Goal: Information Seeking & Learning: Learn about a topic

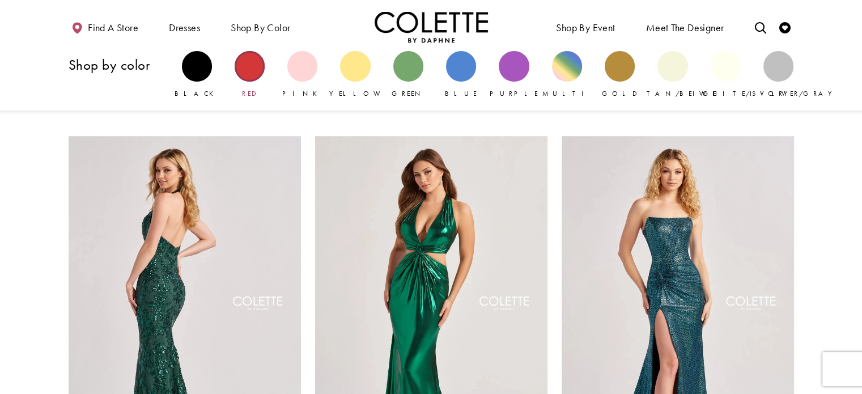
click at [256, 73] on div "Primary block" at bounding box center [250, 66] width 30 height 30
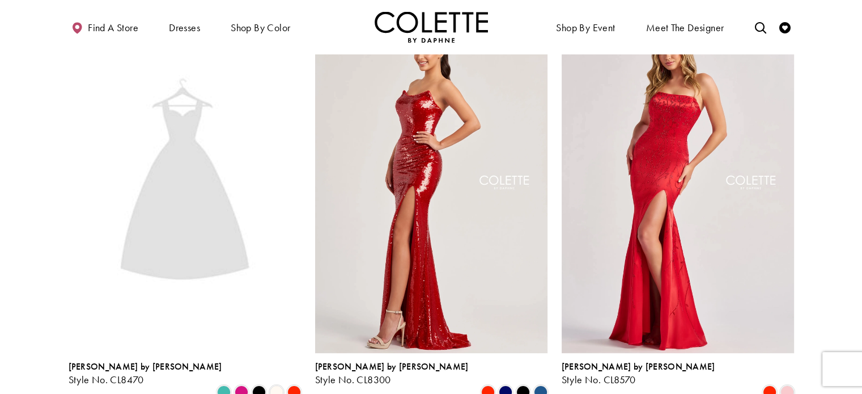
scroll to position [113, 0]
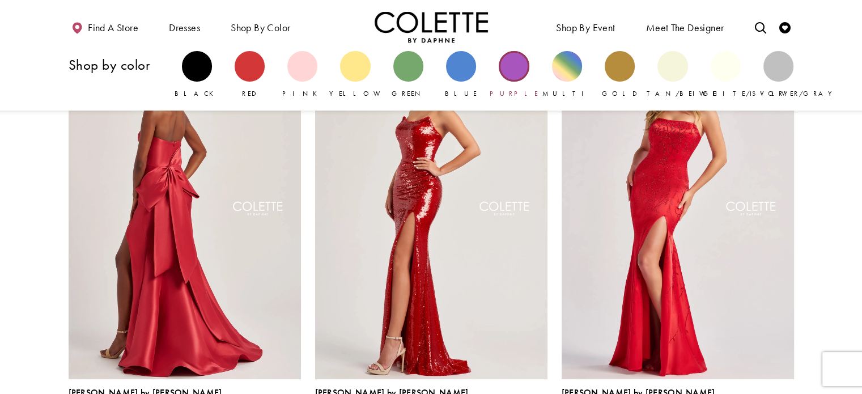
click at [516, 71] on div "Primary block" at bounding box center [514, 66] width 30 height 30
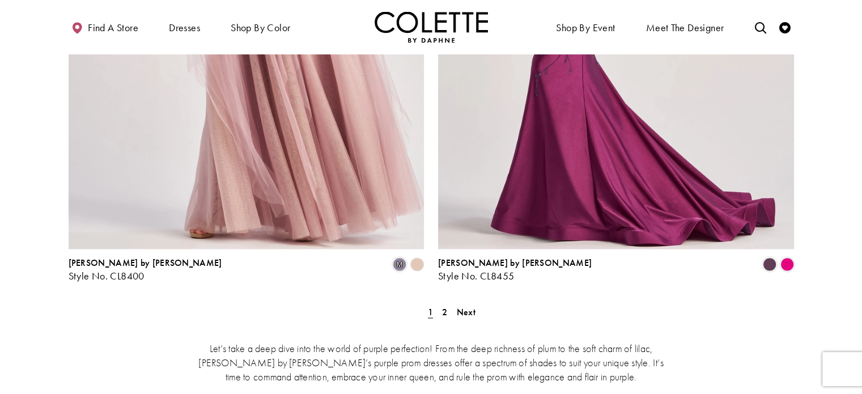
scroll to position [2098, 0]
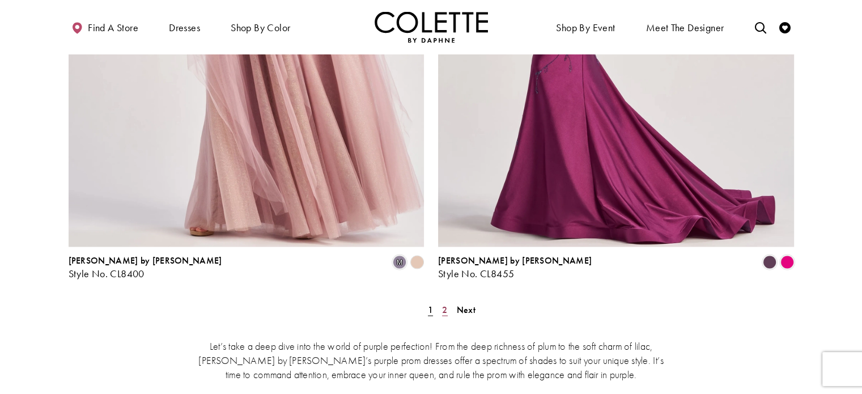
click at [447, 301] on link "2" at bounding box center [445, 309] width 12 height 16
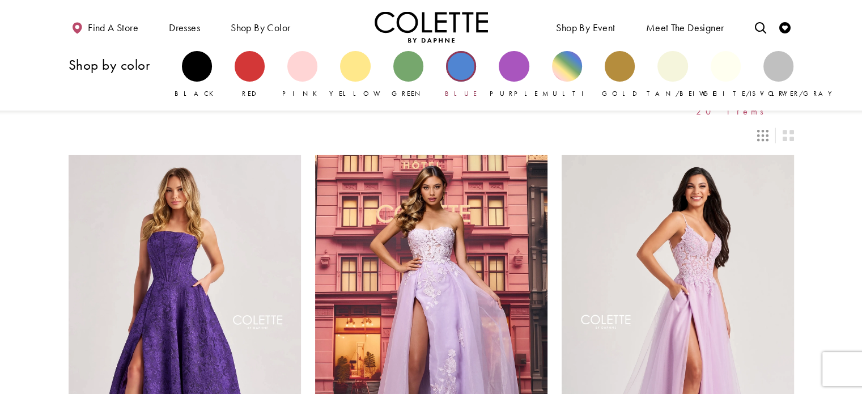
click at [458, 71] on div "Primary block" at bounding box center [461, 66] width 30 height 30
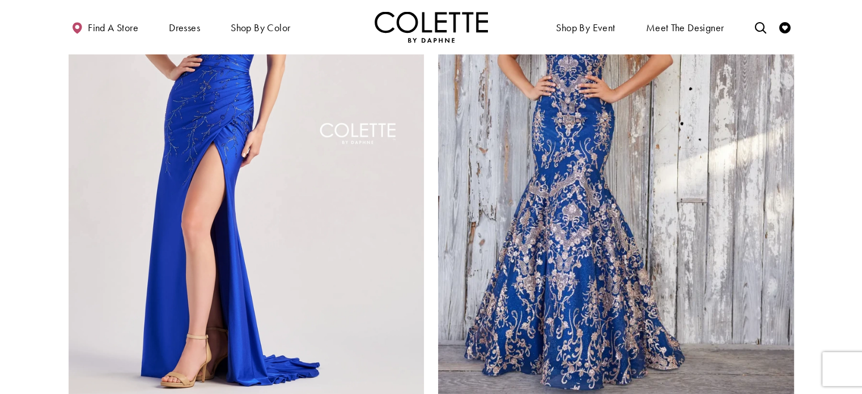
scroll to position [2098, 0]
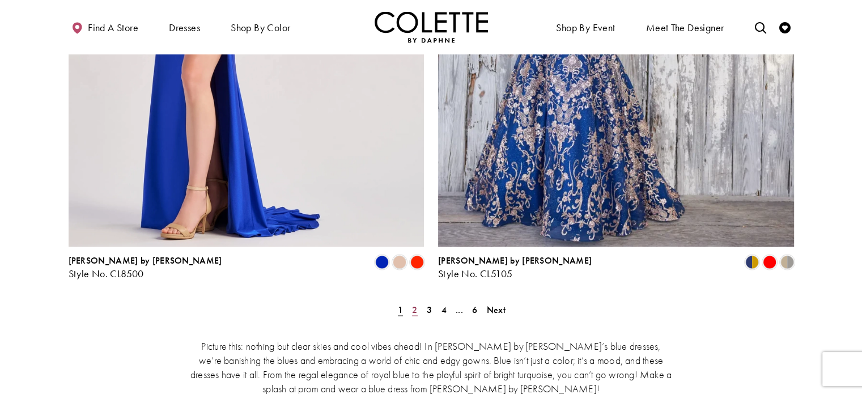
click at [420, 301] on link "2" at bounding box center [415, 309] width 12 height 16
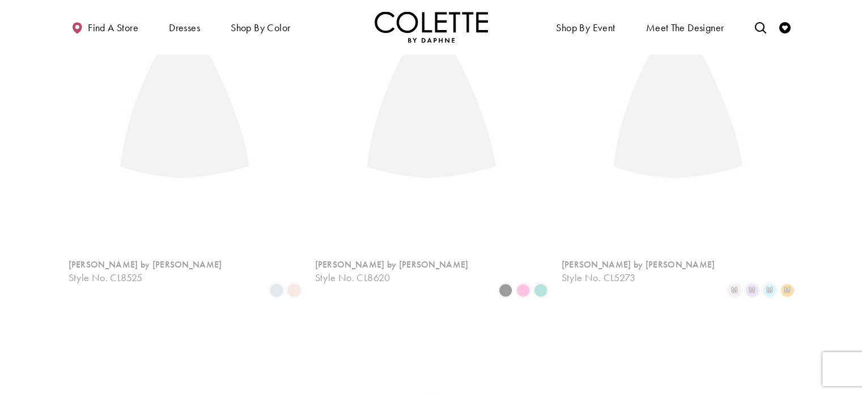
scroll to position [61, 0]
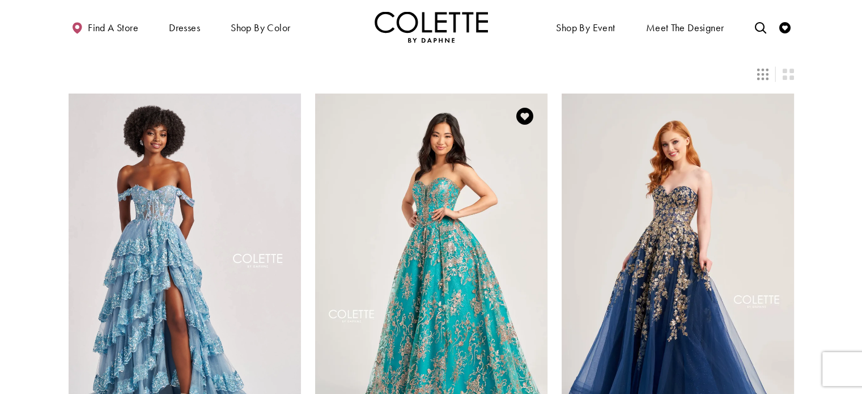
click at [438, 222] on img "Visit Colette by Daphne Style No. CL5101 Page" at bounding box center [431, 263] width 232 height 338
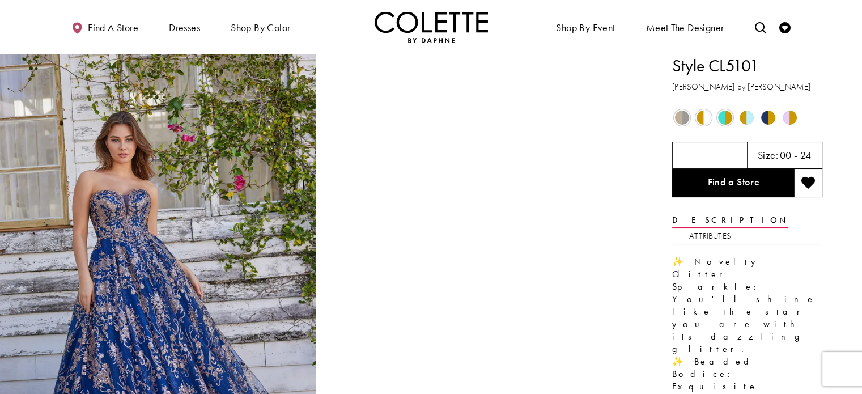
drag, startPoint x: 759, startPoint y: 60, endPoint x: 719, endPoint y: 70, distance: 40.8
click at [719, 70] on h1 "Style CL5101" at bounding box center [747, 66] width 150 height 24
click at [764, 69] on h1 "Style CL5101" at bounding box center [747, 66] width 150 height 24
click at [770, 70] on h1 "Style CL5101" at bounding box center [747, 66] width 150 height 24
click at [758, 66] on h1 "Style CL5101" at bounding box center [747, 66] width 150 height 24
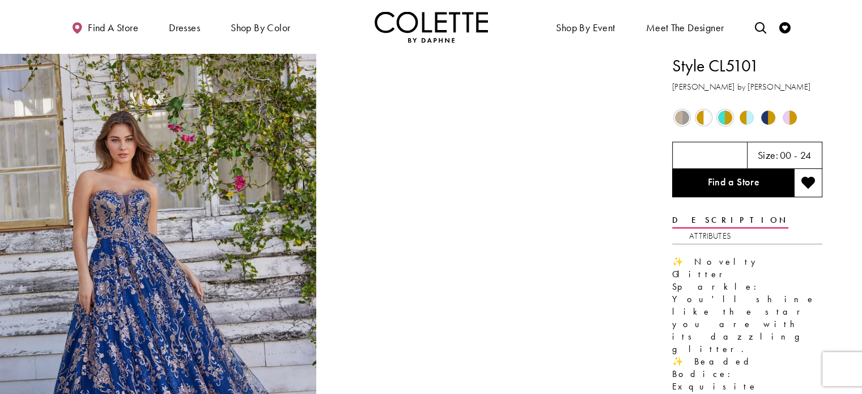
click at [765, 67] on h1 "Style CL5101" at bounding box center [747, 66] width 150 height 24
drag, startPoint x: 765, startPoint y: 67, endPoint x: 711, endPoint y: 63, distance: 54.6
click at [723, 66] on h1 "Style CL5101" at bounding box center [747, 66] width 150 height 24
drag, startPoint x: 707, startPoint y: 65, endPoint x: 756, endPoint y: 65, distance: 48.2
click at [756, 65] on h1 "Style CL5101" at bounding box center [747, 66] width 150 height 24
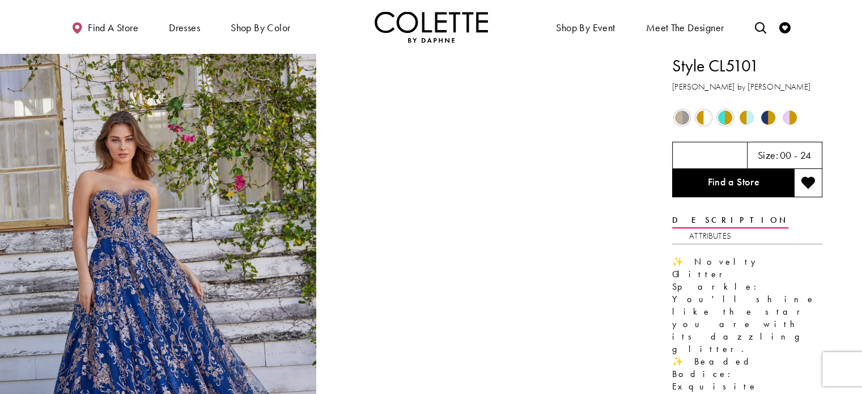
copy h1 "CL5101"
